Goal: Find specific page/section: Find specific page/section

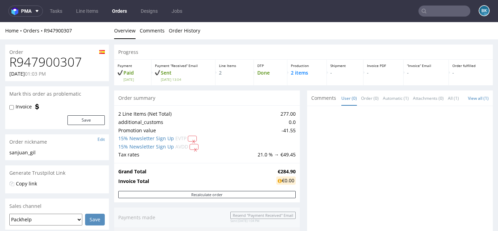
scroll to position [216, 0]
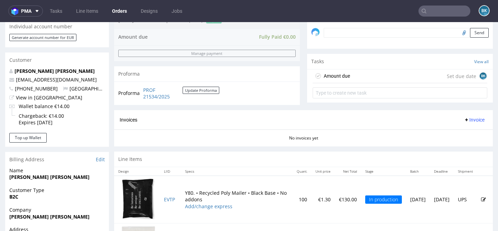
click at [441, 11] on input "text" at bounding box center [445, 11] width 52 height 11
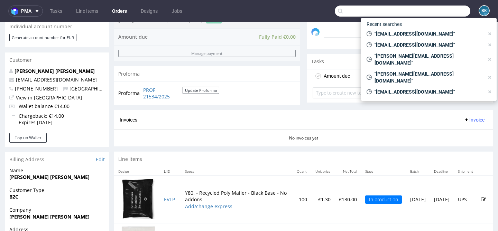
paste input "[EMAIL_ADDRESS][DOMAIN_NAME]"
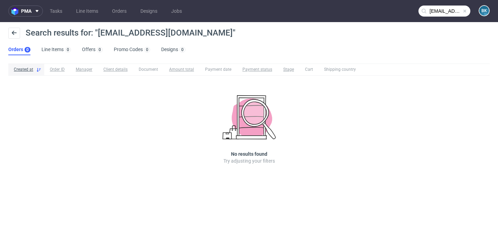
click at [442, 12] on input "[EMAIL_ADDRESS][DOMAIN_NAME]" at bounding box center [445, 11] width 52 height 11
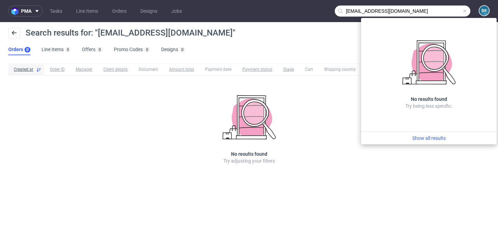
drag, startPoint x: 357, startPoint y: 10, endPoint x: 338, endPoint y: 10, distance: 18.4
click at [338, 10] on div "[EMAIL_ADDRESS][DOMAIN_NAME]" at bounding box center [403, 11] width 136 height 11
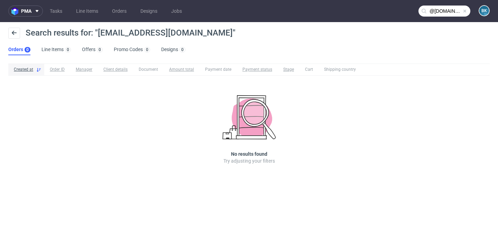
type input "@[DOMAIN_NAME]"
